Goal: Check status

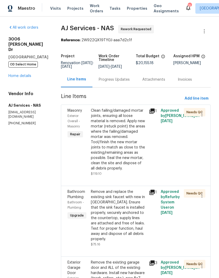
click at [27, 74] on link "Home details" at bounding box center [19, 76] width 23 height 4
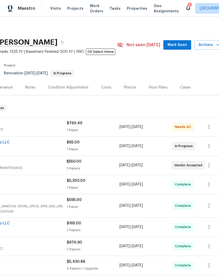
scroll to position [0, 74]
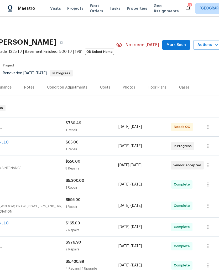
click at [180, 49] on button "Mark Seen" at bounding box center [176, 45] width 28 height 10
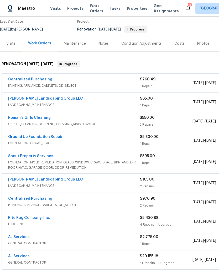
scroll to position [44, 0]
click at [54, 99] on link "[PERSON_NAME] Landscaping Group LLC" at bounding box center [45, 99] width 75 height 4
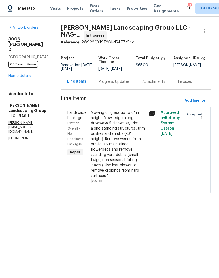
click at [130, 84] on div "Progress Updates" at bounding box center [114, 81] width 31 height 5
